Goal: Book appointment/travel/reservation

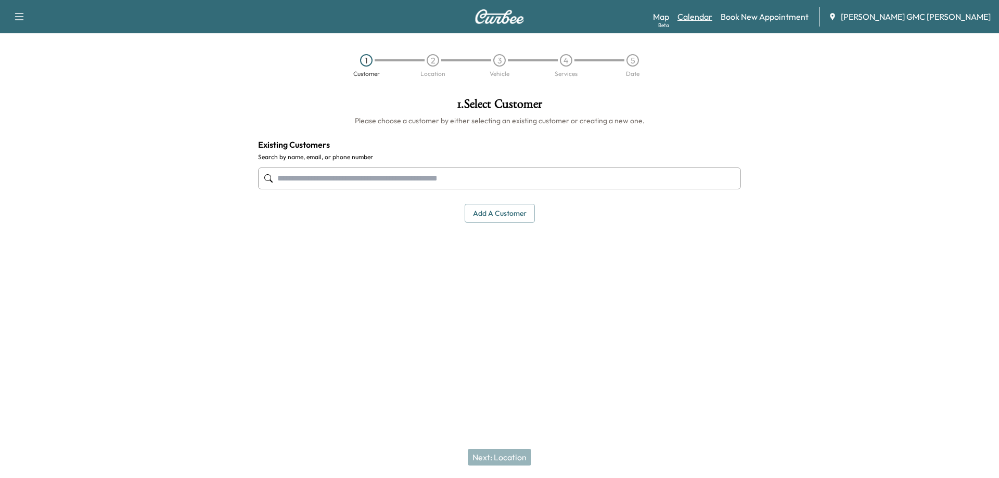
click at [713, 11] on link "Calendar" at bounding box center [695, 16] width 35 height 12
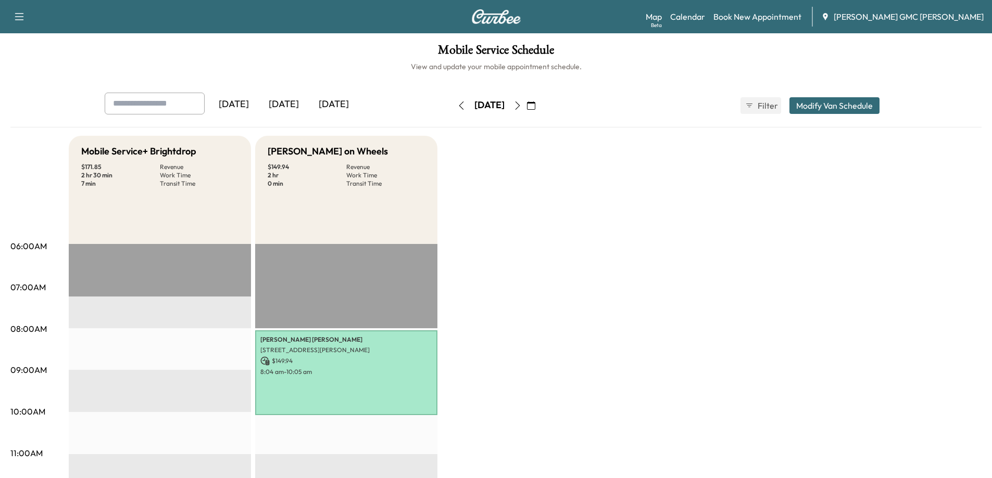
click at [522, 107] on icon "button" at bounding box center [517, 106] width 8 height 8
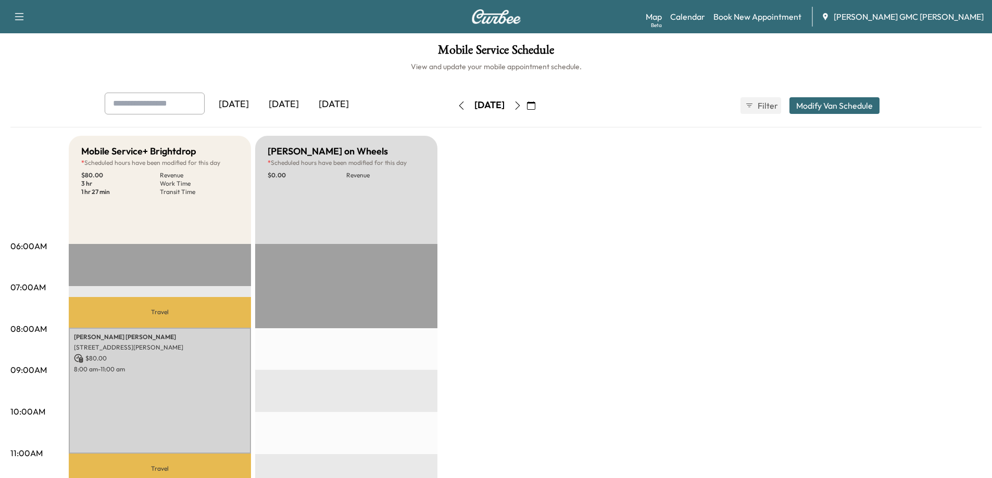
click at [457, 103] on icon "button" at bounding box center [461, 106] width 8 height 8
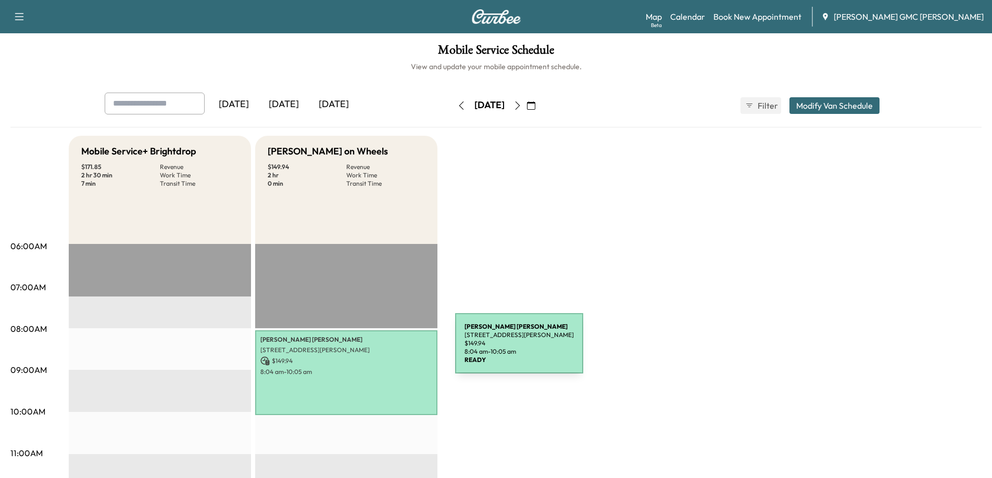
click at [368, 348] on p "[STREET_ADDRESS][PERSON_NAME]" at bounding box center [346, 350] width 172 height 8
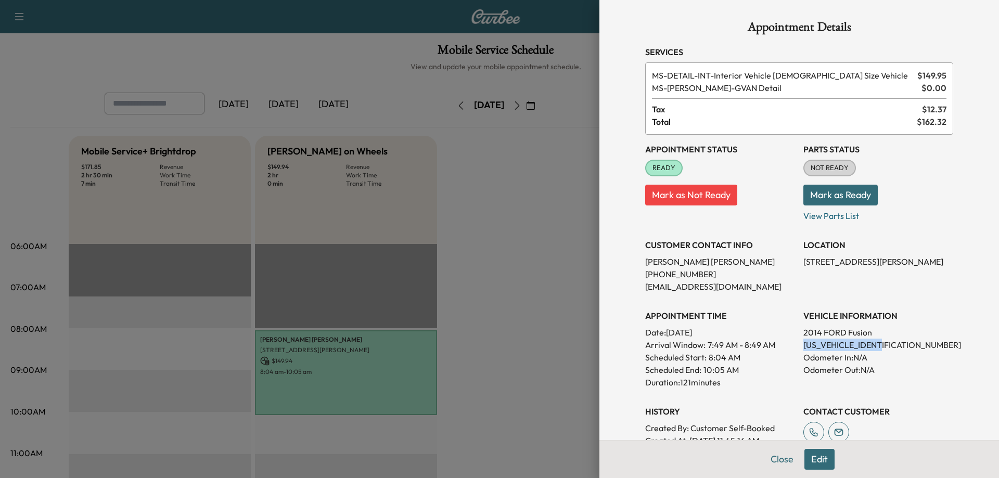
drag, startPoint x: 798, startPoint y: 345, endPoint x: 878, endPoint y: 343, distance: 79.7
click at [878, 343] on p "[US_VEHICLE_IDENTIFICATION_NUMBER]" at bounding box center [879, 345] width 150 height 12
copy p "[US_VEHICLE_IDENTIFICATION_NUMBER]"
